Goal: Task Accomplishment & Management: Complete application form

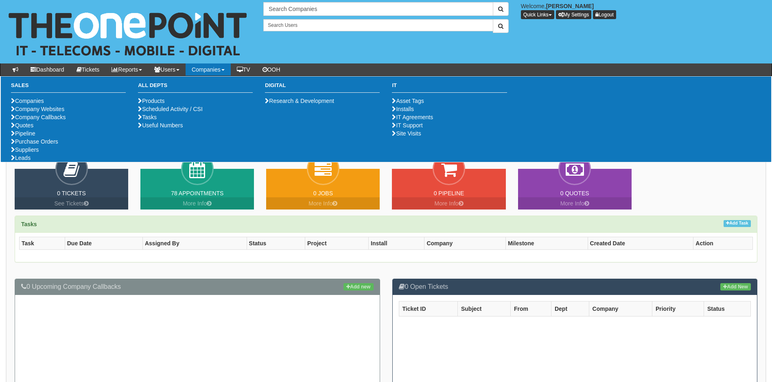
click at [208, 68] on link "Companies" at bounding box center [208, 69] width 45 height 12
click at [41, 145] on link "Purchase Orders" at bounding box center [34, 141] width 47 height 7
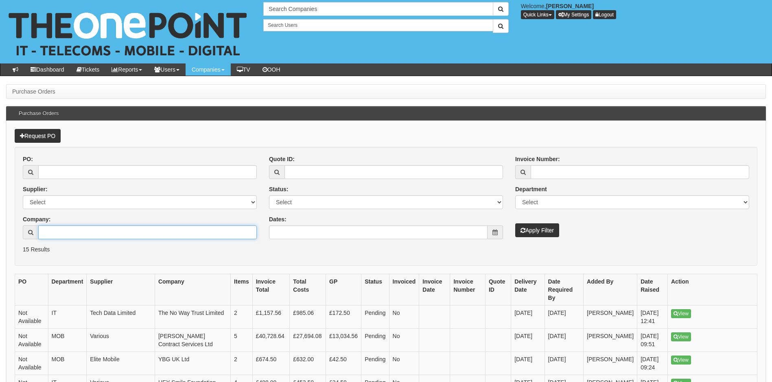
click at [75, 235] on input "Company:" at bounding box center [147, 232] width 218 height 14
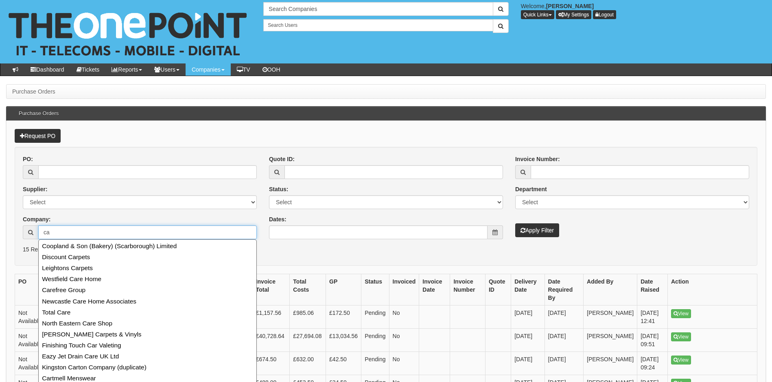
type input "c"
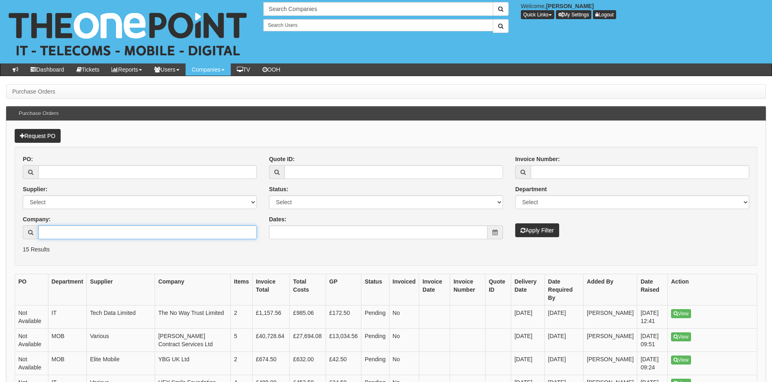
type input "a"
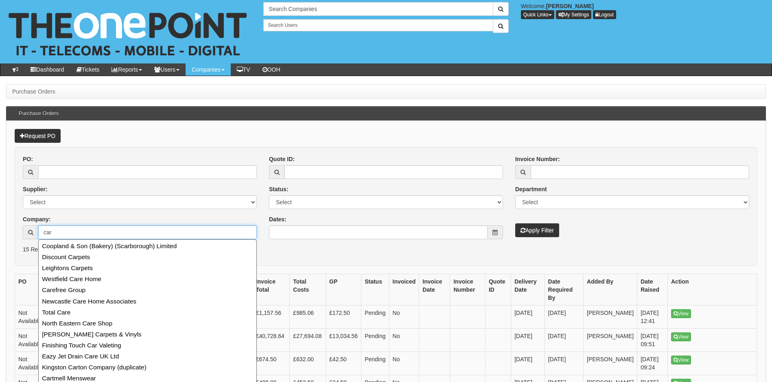
type input "car"
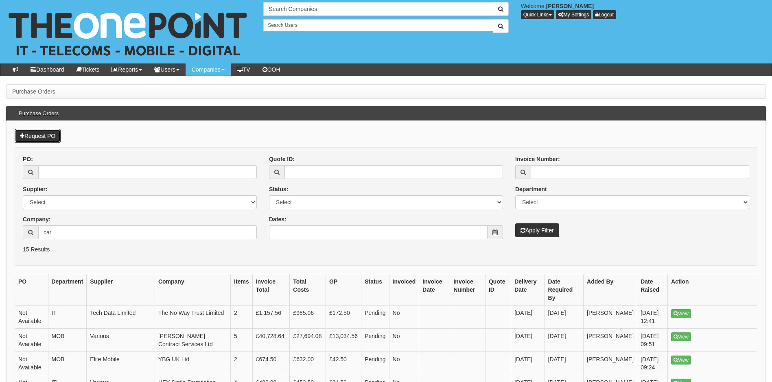
click at [56, 138] on link "Request PO" at bounding box center [38, 136] width 46 height 14
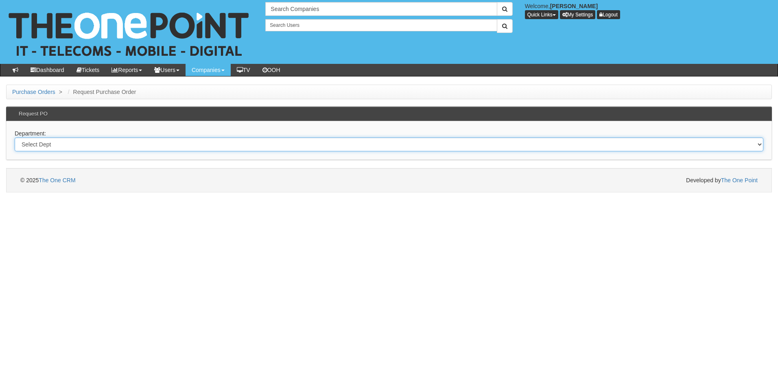
click at [73, 144] on select "Select Dept Digital Internal IT Mobiles Marketing Telecoms" at bounding box center [389, 145] width 749 height 14
select select "?pipeID=&dept=IT"
click at [15, 138] on select "Select Dept Digital Internal IT Mobiles Marketing Telecoms" at bounding box center [389, 145] width 749 height 14
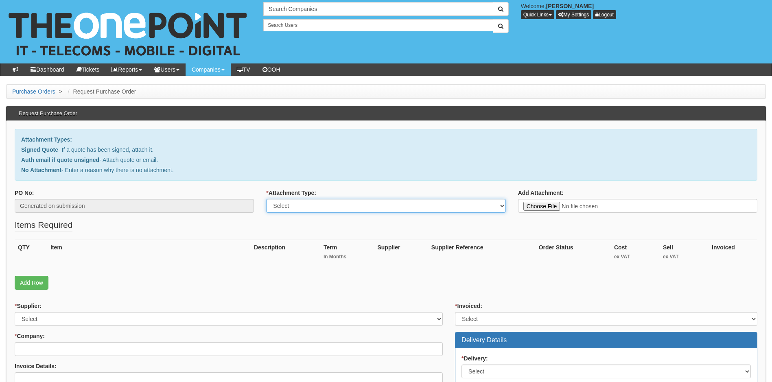
click at [352, 205] on select "Select Signed Quote Auth email with quote if unsigned No Attachment" at bounding box center [385, 206] width 239 height 14
select select "Signed Quote"
click at [266, 199] on select "Select Signed Quote Auth email with quote if unsigned No Attachment" at bounding box center [385, 206] width 239 height 14
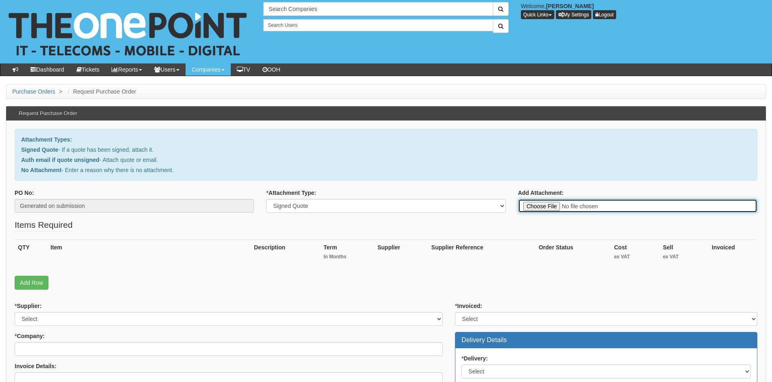
click at [537, 205] on input "Add Attachment:" at bounding box center [637, 206] width 239 height 14
type input "C:\fakepath\Ashleigh Signs - Windows Server 2025 Remote Desktop Service.pdf"
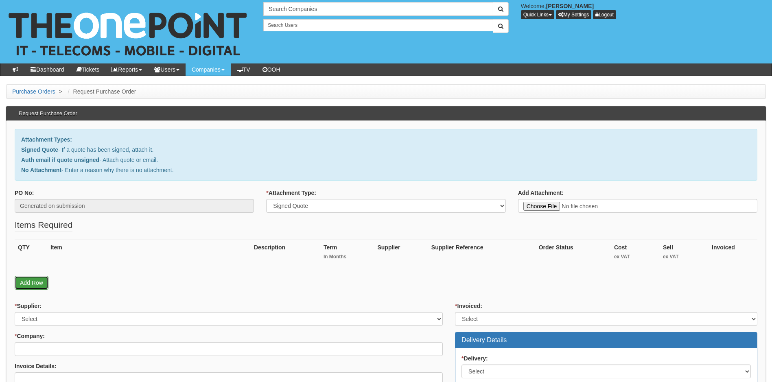
click at [42, 282] on link "Add Row" at bounding box center [32, 283] width 34 height 14
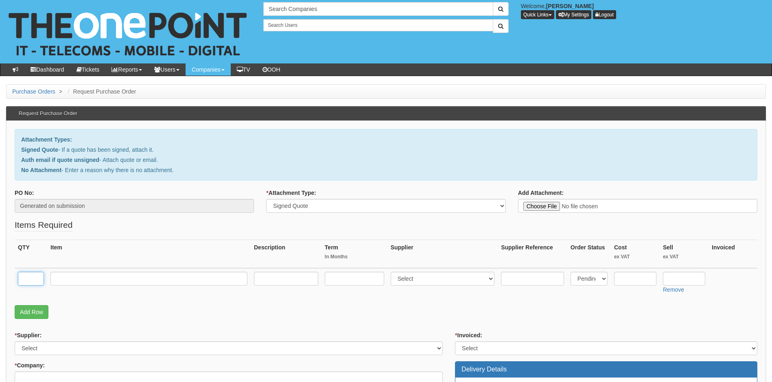
click at [36, 277] on input "text" at bounding box center [31, 279] width 26 height 14
click at [37, 282] on input "text" at bounding box center [31, 279] width 26 height 14
type input "6"
click at [58, 283] on input "text" at bounding box center [148, 279] width 197 height 14
click at [103, 282] on input "text" at bounding box center [148, 279] width 197 height 14
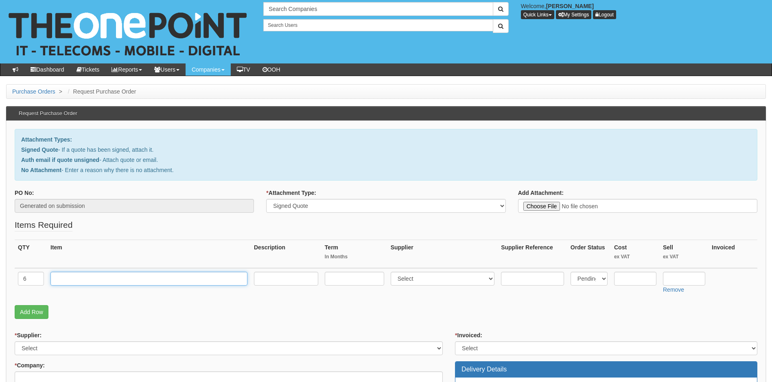
paste input "Windows Server 2025 Remote Desktop Service - 1 User CAL"
type input "Windows Server 2025 Remote Desktop Service - 1 User CAL"
click at [357, 280] on input "text" at bounding box center [354, 279] width 59 height 14
type input "monthly rolling"
click at [640, 277] on input "text" at bounding box center [635, 279] width 42 height 14
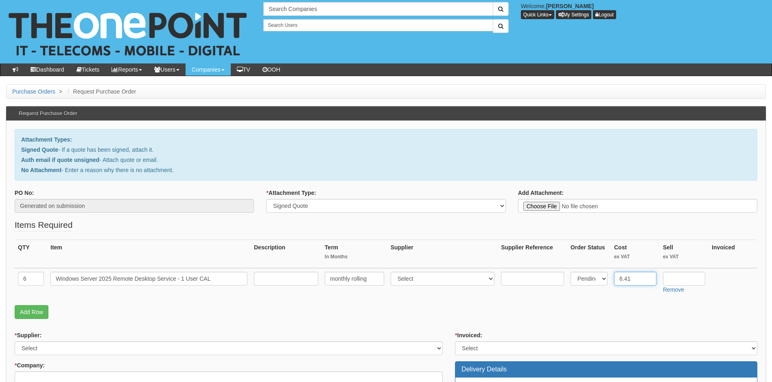
type input "6.41"
click at [678, 279] on input "text" at bounding box center [684, 279] width 42 height 14
type input "7.17"
click at [120, 349] on select "Select 123 REG.co.uk 1Password 3 4Gon AA Jones Electric Ltd Abzorb Access Group…" at bounding box center [229, 348] width 428 height 14
select select "81"
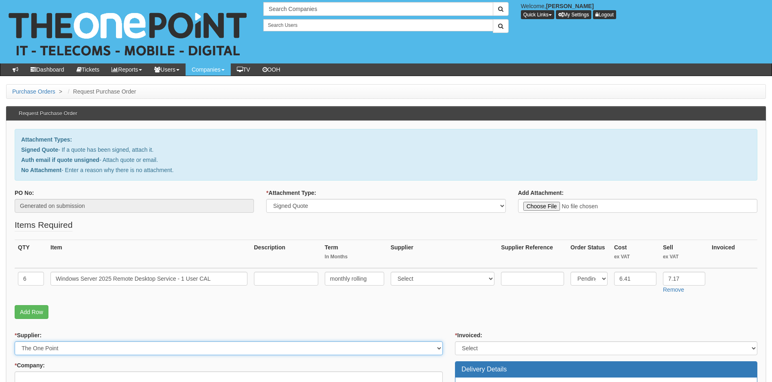
click at [120, 349] on select "Select 123 REG.co.uk 1Password 3 4Gon AA Jones Electric Ltd Abzorb Access Group…" at bounding box center [229, 348] width 428 height 14
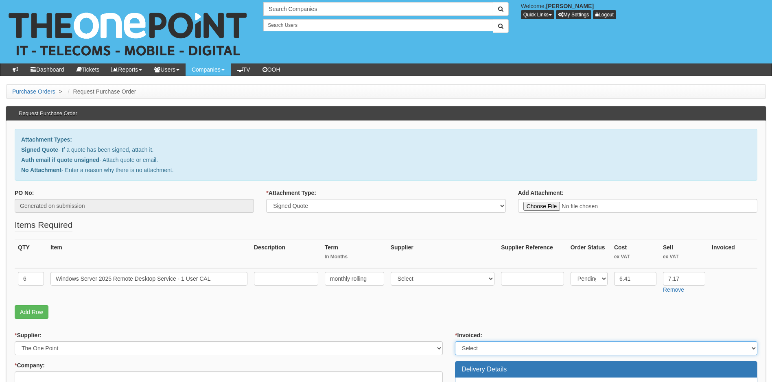
click at [494, 349] on select "Select Yes No N/A STB (part of order)" at bounding box center [606, 348] width 302 height 14
select select "1"
click at [455, 341] on select "Select Yes No N/A STB (part of order)" at bounding box center [606, 348] width 302 height 14
click at [447, 281] on select "Select 123 REG.co.uk 1Password 3 4Gon AA Jones Electric Ltd Abzorb Access Group…" at bounding box center [443, 279] width 104 height 14
select select "81"
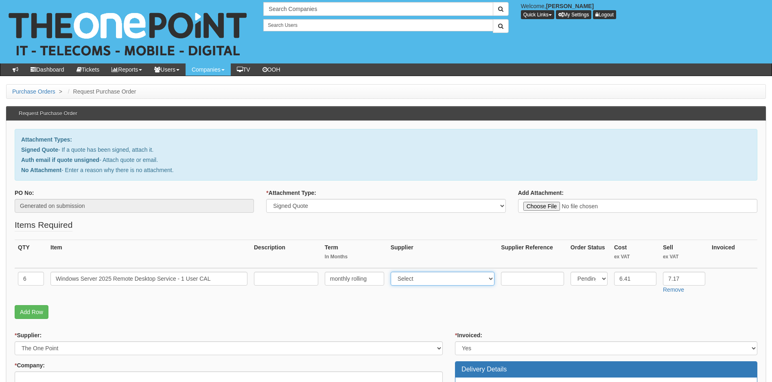
click at [392, 272] on select "Select 123 REG.co.uk 1Password 3 4Gon AA Jones Electric Ltd Abzorb Access Group…" at bounding box center [443, 279] width 104 height 14
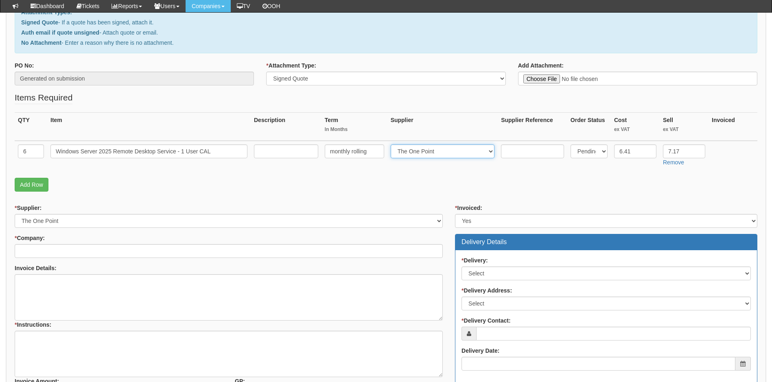
scroll to position [122, 0]
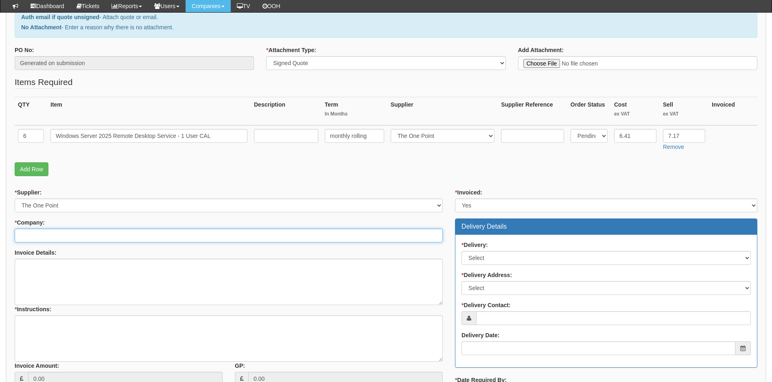
click at [52, 236] on input "* Company:" at bounding box center [229, 236] width 428 height 14
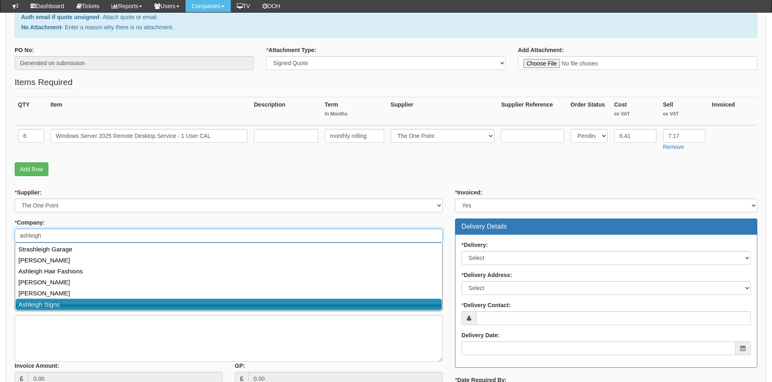
click at [63, 301] on link "Ashleigh Signs" at bounding box center [228, 305] width 426 height 12
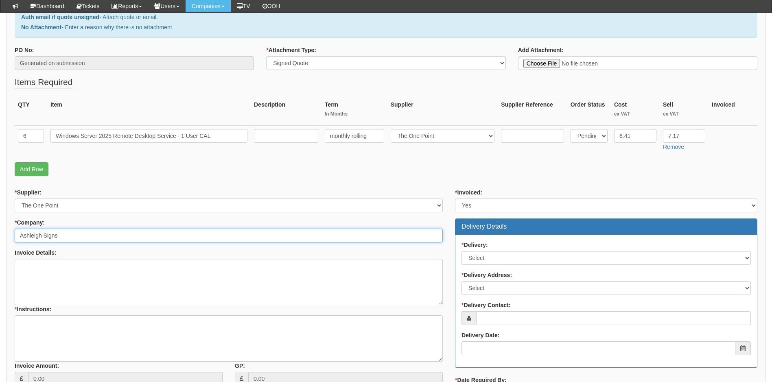
type input "Ashleigh Signs"
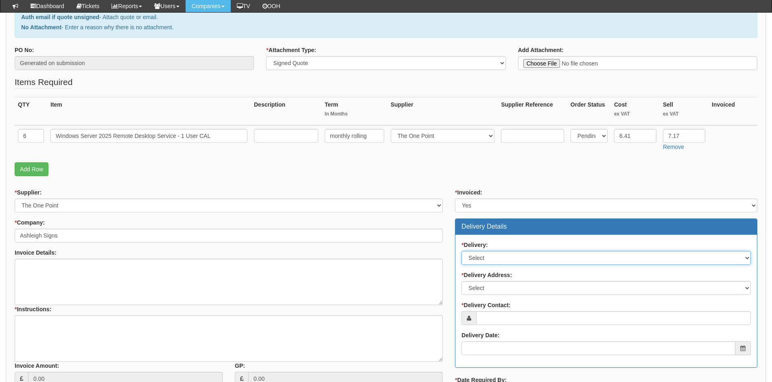
click at [508, 256] on select "Select No Not Applicable Yes" at bounding box center [605, 258] width 289 height 14
select select "3"
click at [461, 251] on select "Select No Not Applicable Yes" at bounding box center [605, 258] width 289 height 14
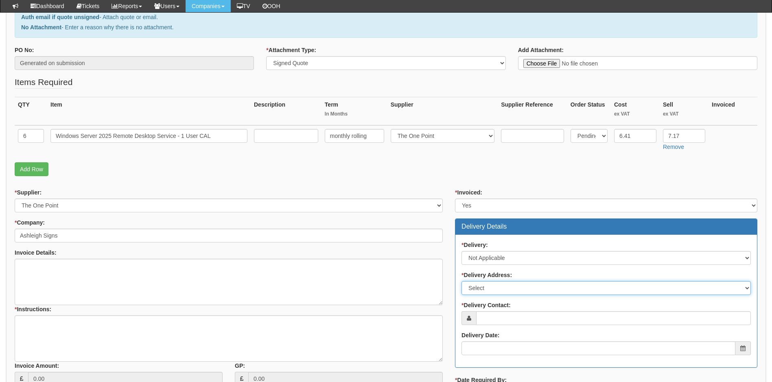
click at [510, 287] on select "Select Not Applicable Main Address - WF61TE Other" at bounding box center [605, 288] width 289 height 14
select select "N/A"
click at [461, 281] on select "Select Not Applicable Main Address - WF61TE Other" at bounding box center [605, 288] width 289 height 14
click at [505, 317] on input "* Delivery Contact:" at bounding box center [613, 318] width 275 height 14
paste input "jclifford@ashleigh.co.uk"
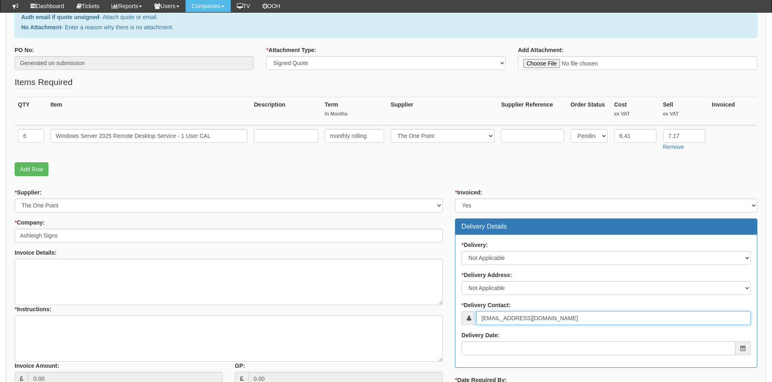
type input "jclifford@ashleigh.co.uk"
click at [494, 348] on input "Delivery Date:" at bounding box center [598, 348] width 274 height 14
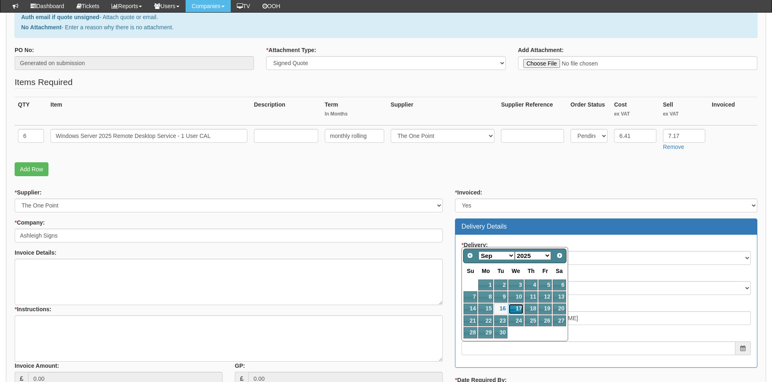
click at [511, 306] on link "17" at bounding box center [515, 309] width 15 height 11
type input "2025-09-17"
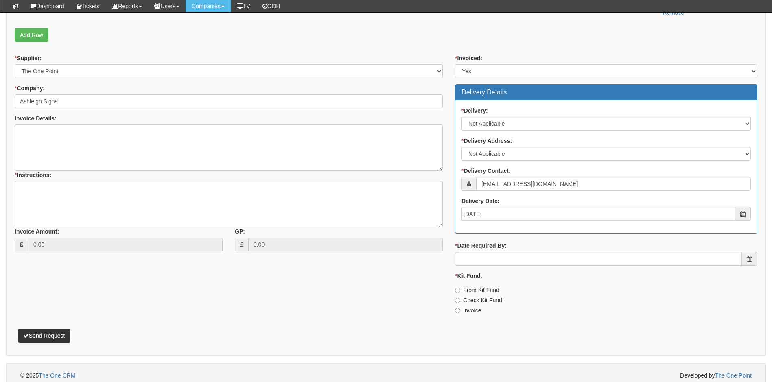
scroll to position [262, 0]
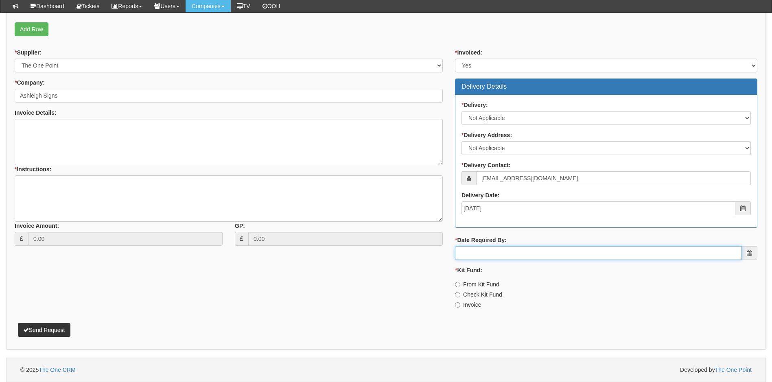
click at [509, 256] on input "* Date Required By:" at bounding box center [598, 253] width 287 height 14
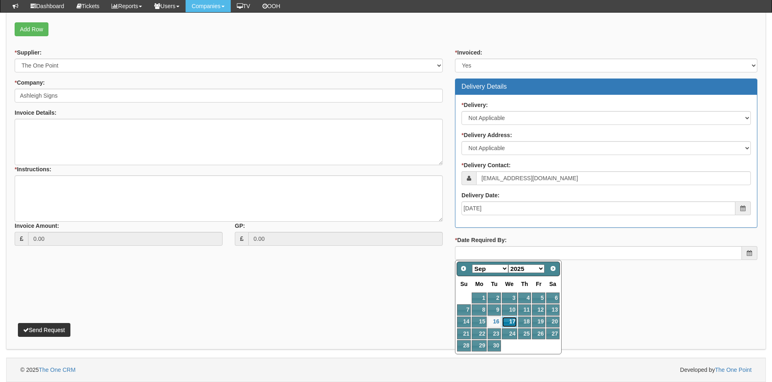
click at [511, 319] on link "17" at bounding box center [509, 322] width 15 height 11
type input "2025-09-17"
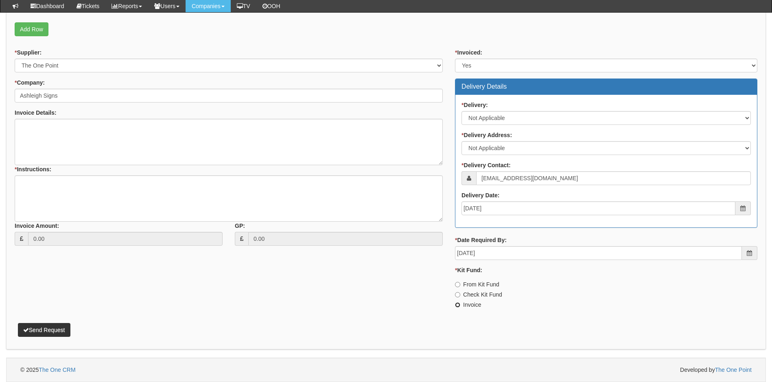
click at [457, 306] on input "Invoice" at bounding box center [457, 304] width 5 height 5
radio input "true"
click at [56, 187] on textarea "* Instructions:" at bounding box center [229, 198] width 428 height 46
paste textarea "424820"
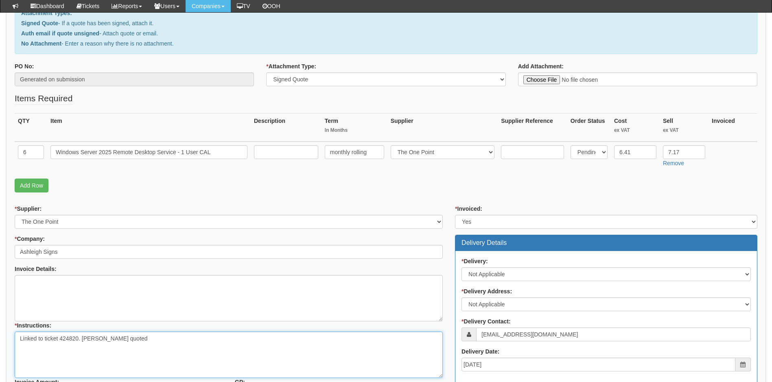
scroll to position [99, 0]
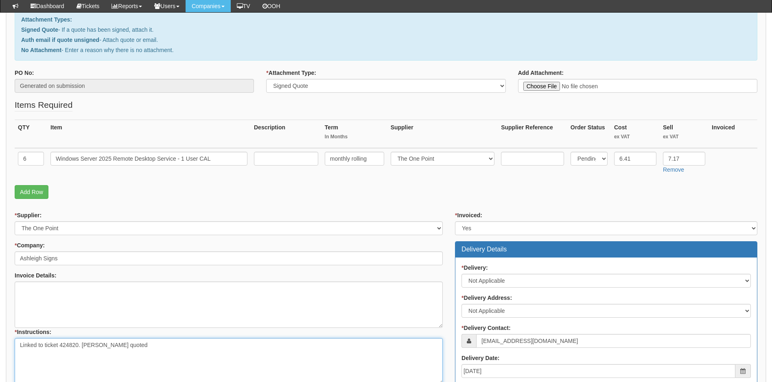
type textarea "Linked to ticket 424820. Dave Brodie quoted"
click at [440, 159] on select "Select 123 REG.co.uk 1Password 3 4Gon AA Jones Electric Ltd Abzorb Access Group…" at bounding box center [443, 159] width 104 height 14
select select "60"
click at [440, 159] on select "Select 123 REG.co.uk 1Password 3 4Gon AA Jones Electric Ltd Abzorb Access Group…" at bounding box center [443, 159] width 104 height 14
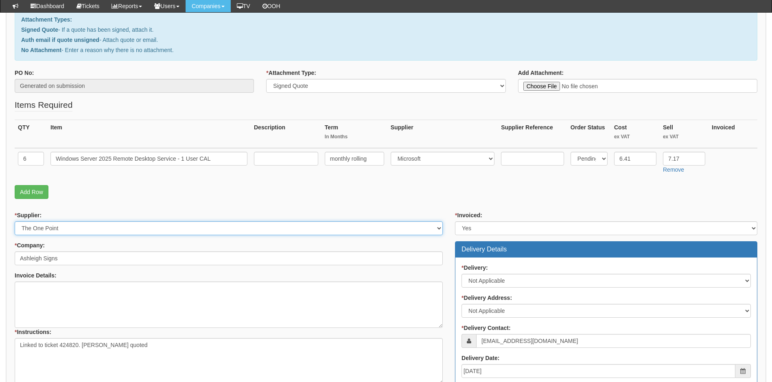
click at [208, 227] on select "Select 123 REG.co.uk 1Password 3 4Gon AA Jones Electric Ltd Abzorb Access Group…" at bounding box center [229, 228] width 428 height 14
select select "60"
click at [208, 227] on select "Select 123 REG.co.uk 1Password 3 4Gon AA Jones Electric Ltd Abzorb Access Group…" at bounding box center [229, 228] width 428 height 14
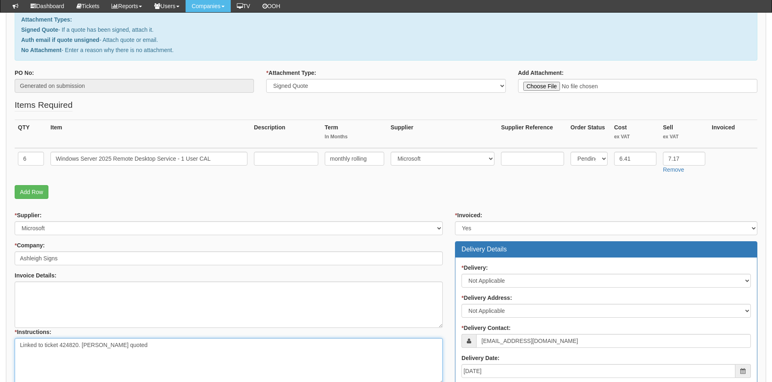
click at [142, 345] on textarea "Linked to ticket 424820. Dave Brodie quoted" at bounding box center [229, 361] width 428 height 46
paste textarea "Term Product Buy MSRP 10 years Windows Server 2025 Remote Desktop Service - 1 U…"
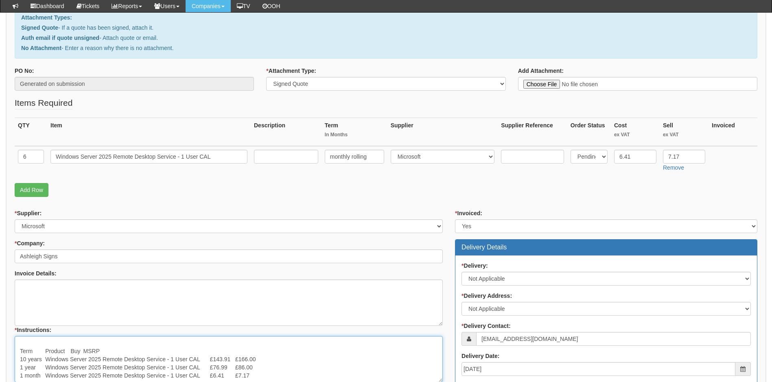
scroll to position [0, 0]
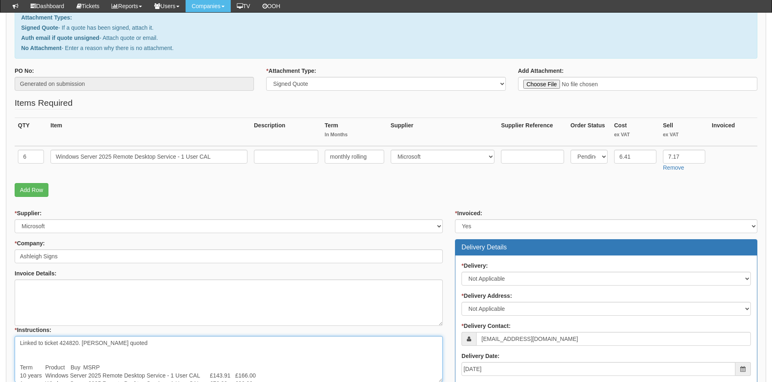
click at [82, 344] on textarea "Linked to ticket 424820. Dave Brodie quoted Term Product Buy MSRP 10 years Wind…" at bounding box center [229, 359] width 428 height 46
click at [81, 355] on textarea "Linked to ticket 424820. Dave Brodie quoted Term Product Buy MSRP 10 years Wind…" at bounding box center [229, 359] width 428 height 46
click at [86, 344] on textarea "Linked to ticket 424820. Dave Brodie quoted Term Product Buy MSRP 10 years Wind…" at bounding box center [229, 359] width 428 height 46
click at [78, 359] on textarea "Linked to ticket 424820. Dave Brodie quoted Term Product Buy MSRP 10 years Wind…" at bounding box center [229, 359] width 428 height 46
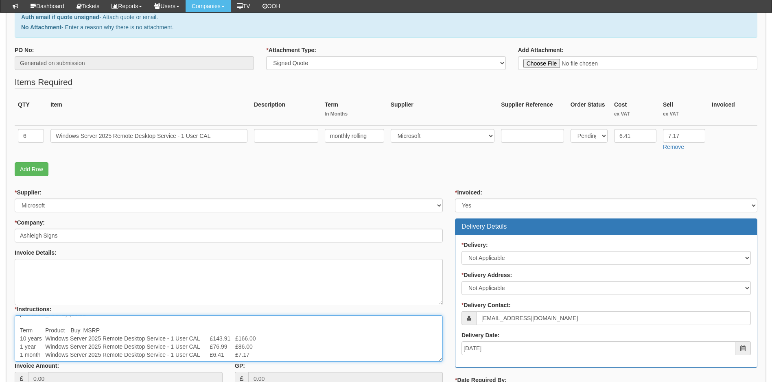
scroll to position [99, 0]
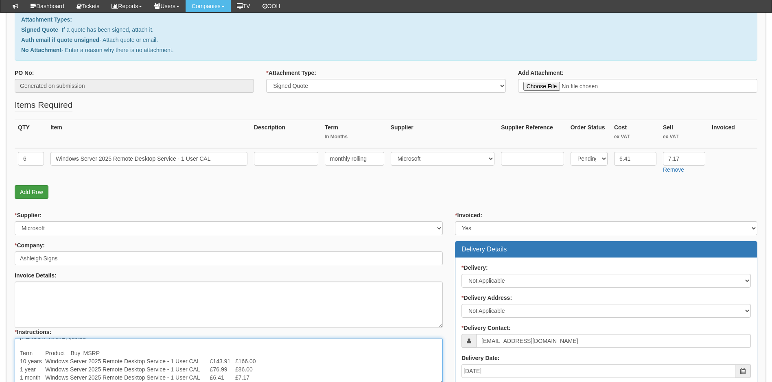
type textarea "Linked to ticket 424820. Dave Brodie quoted Term Product Buy MSRP 10 years Wind…"
click at [28, 194] on link "Add Row" at bounding box center [32, 192] width 34 height 14
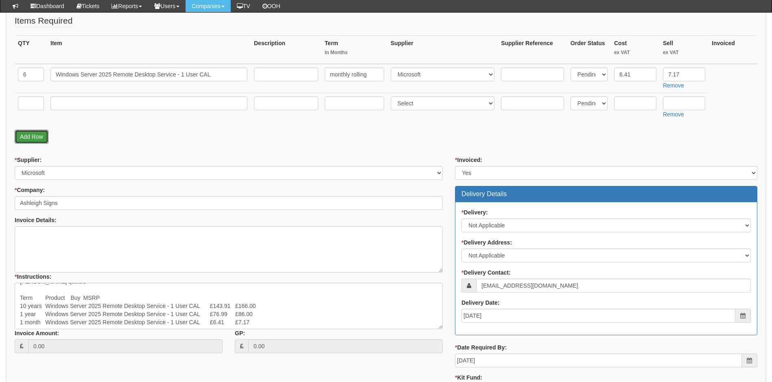
scroll to position [291, 0]
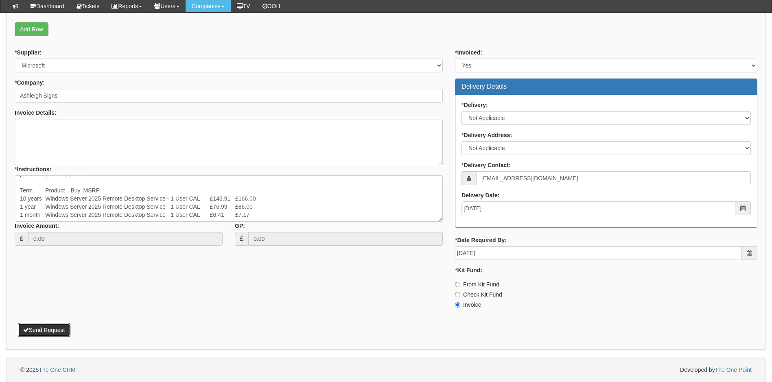
click at [53, 330] on button "Send Request" at bounding box center [44, 330] width 52 height 14
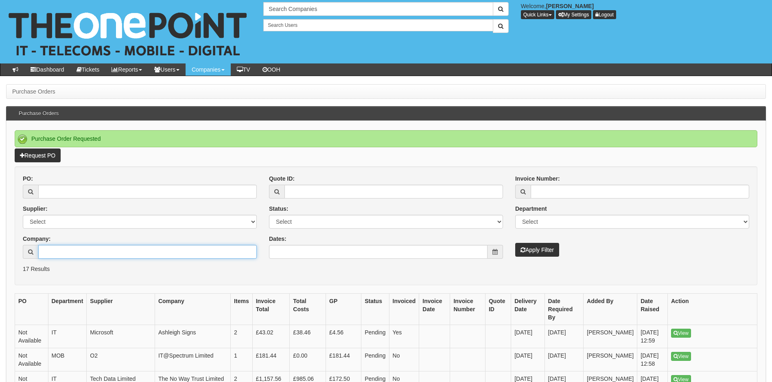
click at [62, 251] on input "Company:" at bounding box center [147, 252] width 218 height 14
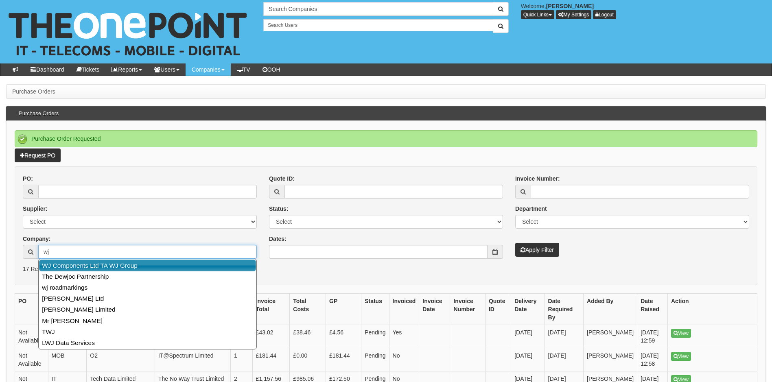
click at [96, 270] on link "WJ Components Ltd TA WJ Group" at bounding box center [147, 266] width 217 height 12
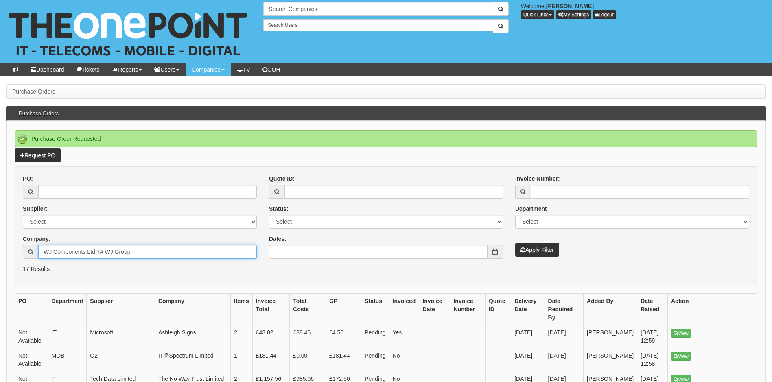
type input "WJ Components Ltd TA WJ Group"
click at [542, 251] on button "Apply Filter" at bounding box center [537, 250] width 44 height 14
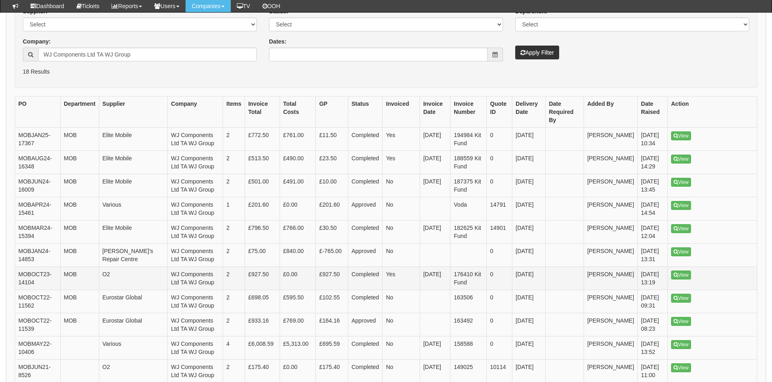
scroll to position [163, 0]
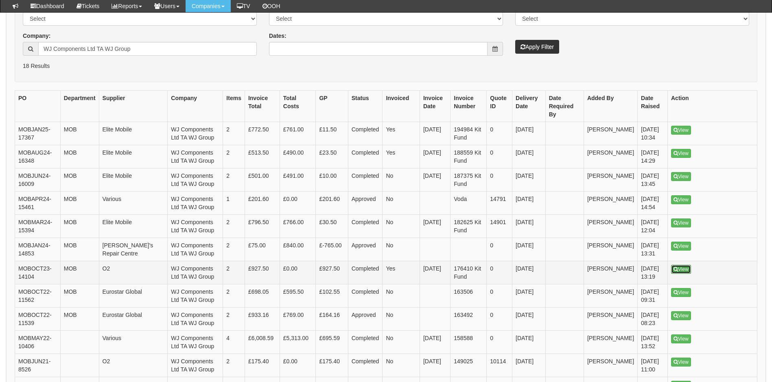
click at [679, 265] on link "View" at bounding box center [681, 269] width 20 height 9
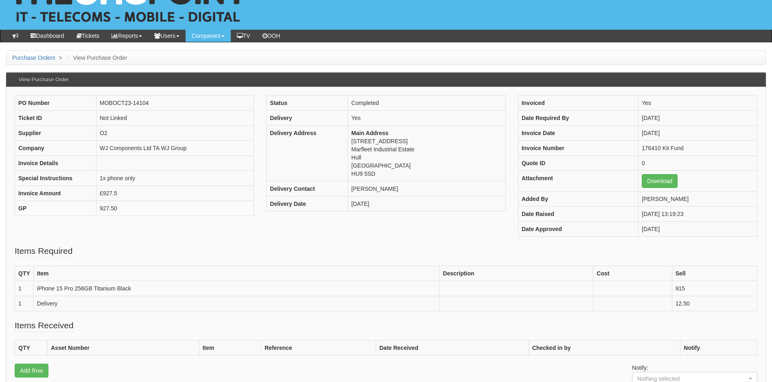
scroll to position [26, 0]
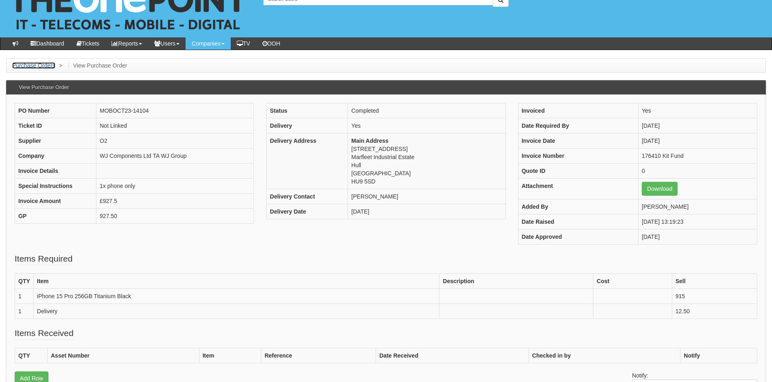
click at [35, 65] on link "Purchase Orders" at bounding box center [33, 65] width 43 height 7
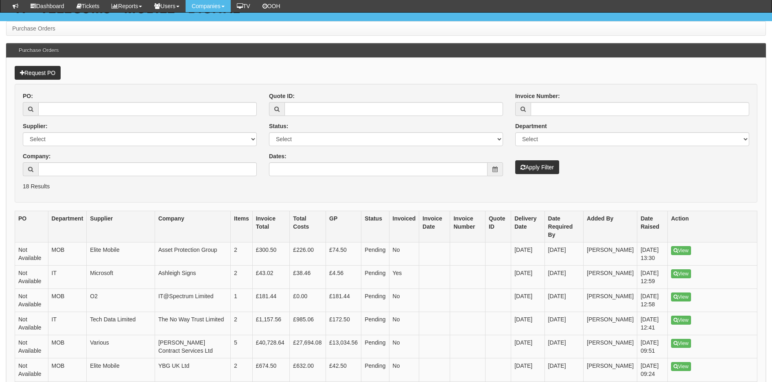
scroll to position [41, 0]
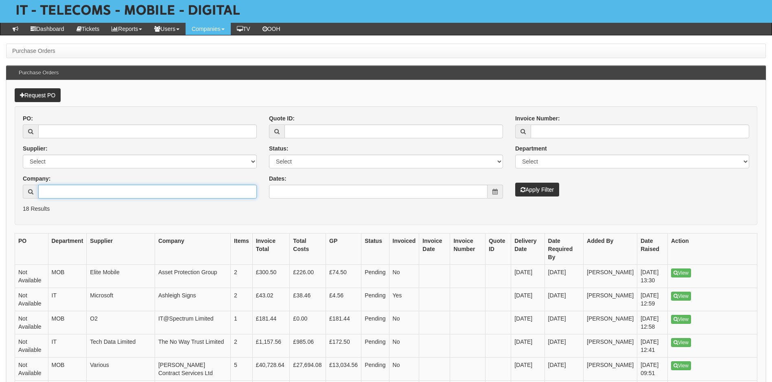
click at [80, 190] on input "Company:" at bounding box center [147, 192] width 218 height 14
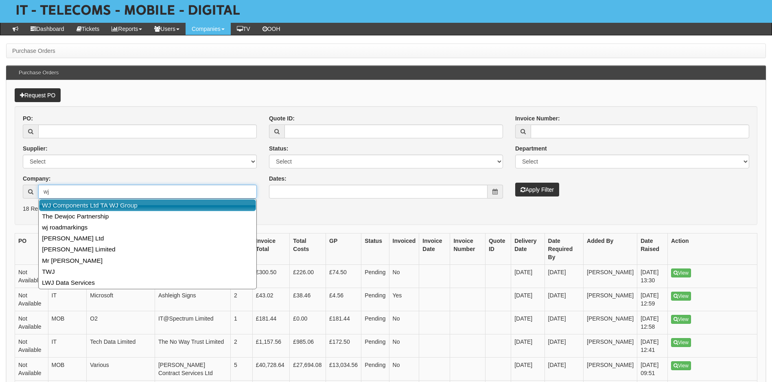
click at [88, 206] on link "WJ Components Ltd TA WJ Group" at bounding box center [147, 205] width 217 height 12
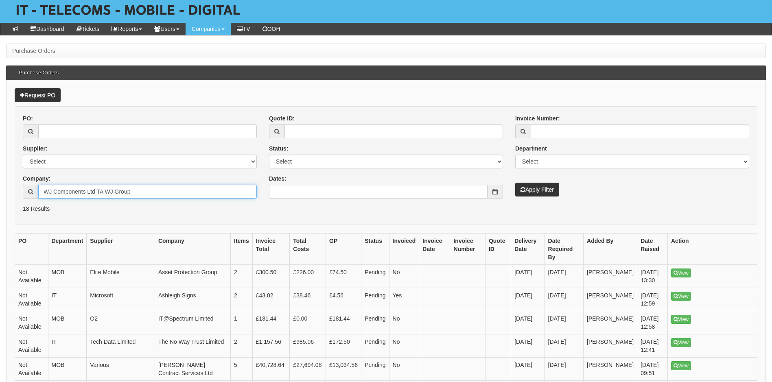
type input "WJ Components Ltd TA WJ Group"
click at [540, 190] on button "Apply Filter" at bounding box center [537, 190] width 44 height 14
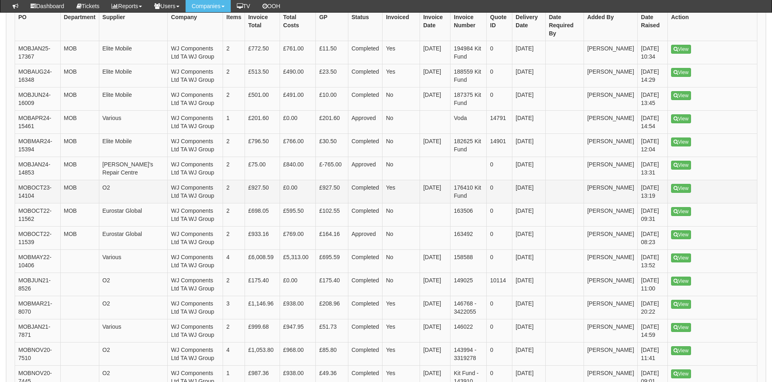
scroll to position [244, 0]
click at [681, 253] on link "View" at bounding box center [681, 257] width 20 height 9
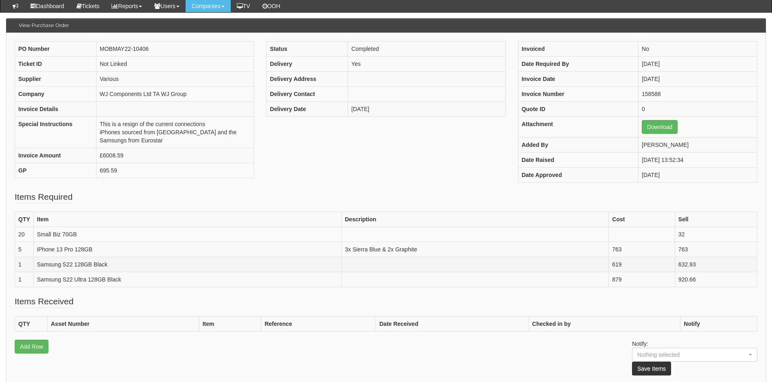
scroll to position [81, 0]
